Goal: Task Accomplishment & Management: Use online tool/utility

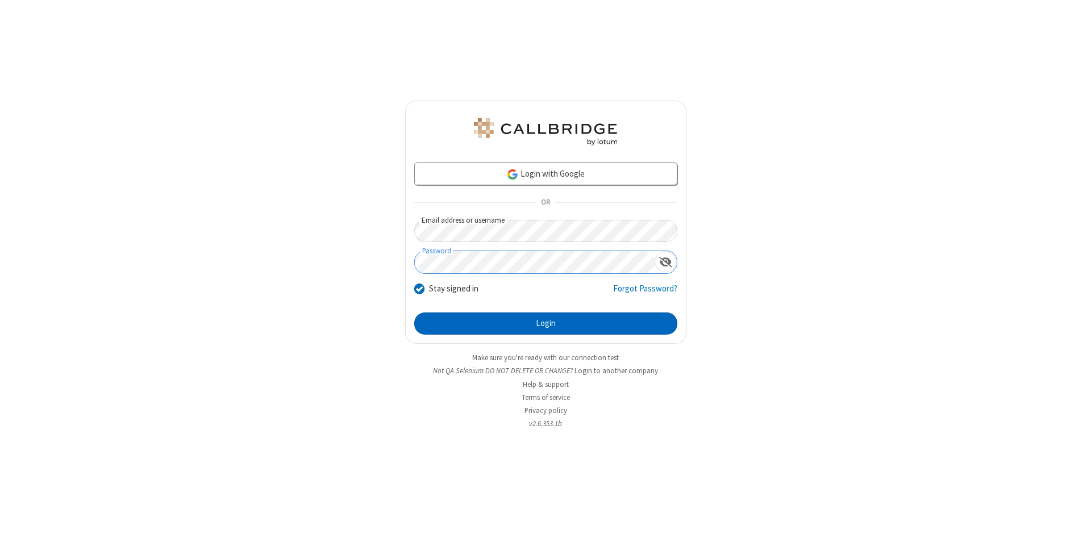
click at [546, 324] on button "Login" at bounding box center [545, 324] width 263 height 23
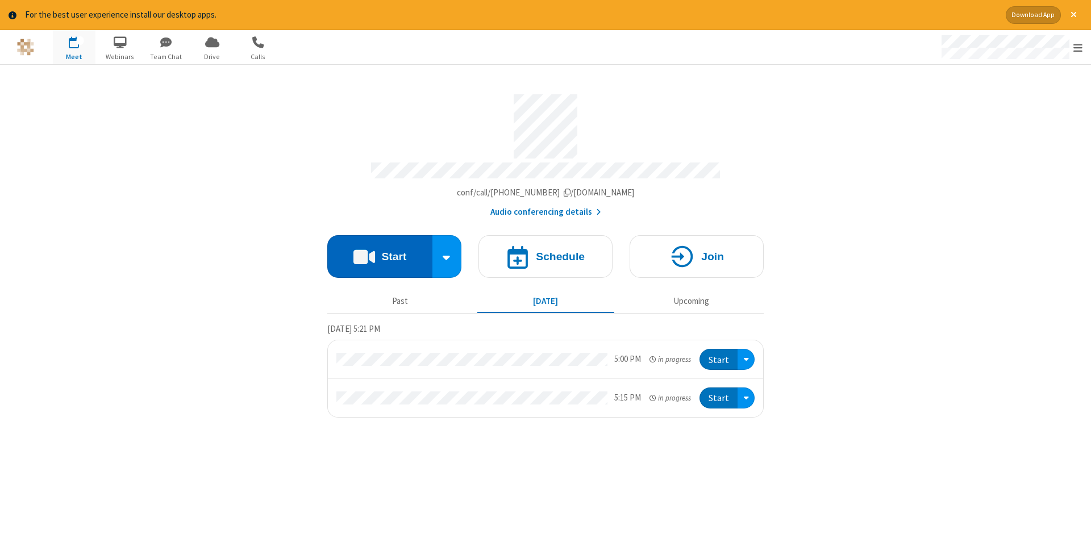
click at [380, 252] on button "Start" at bounding box center [379, 256] width 105 height 43
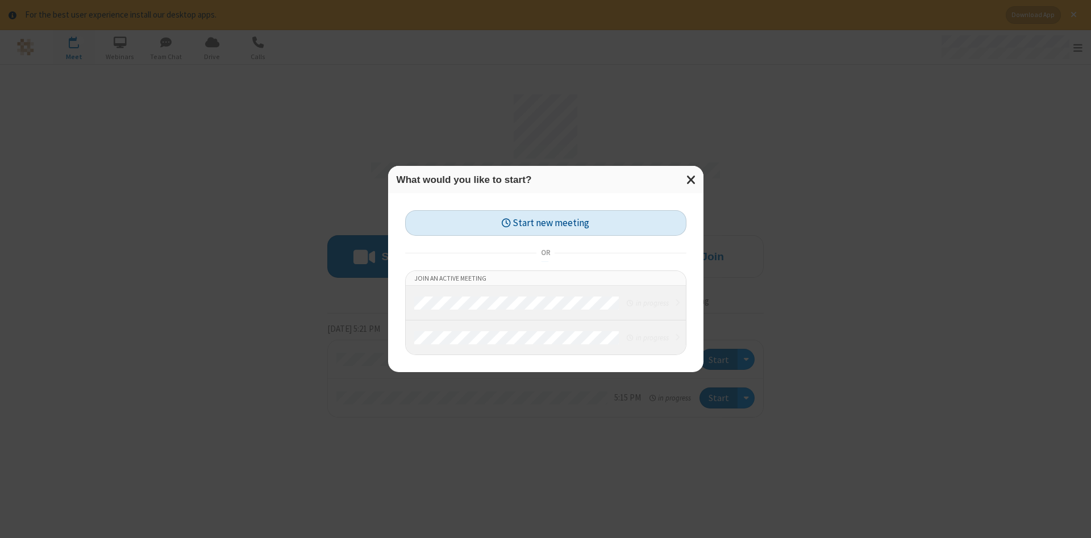
click at [546, 223] on button "Start new meeting" at bounding box center [545, 223] width 281 height 26
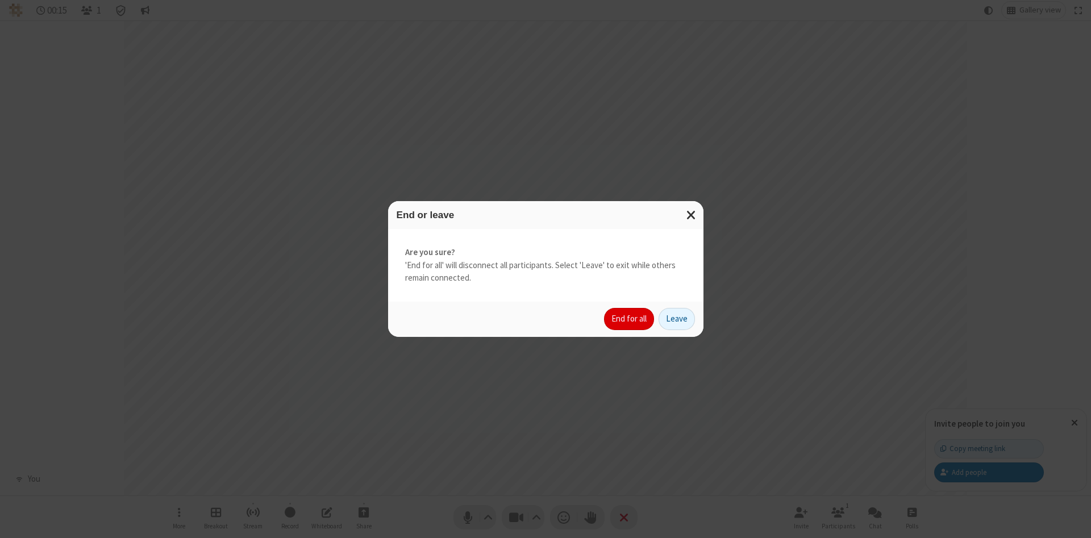
click at [630, 319] on button "End for all" at bounding box center [629, 319] width 50 height 23
